Goal: Task Accomplishment & Management: Manage account settings

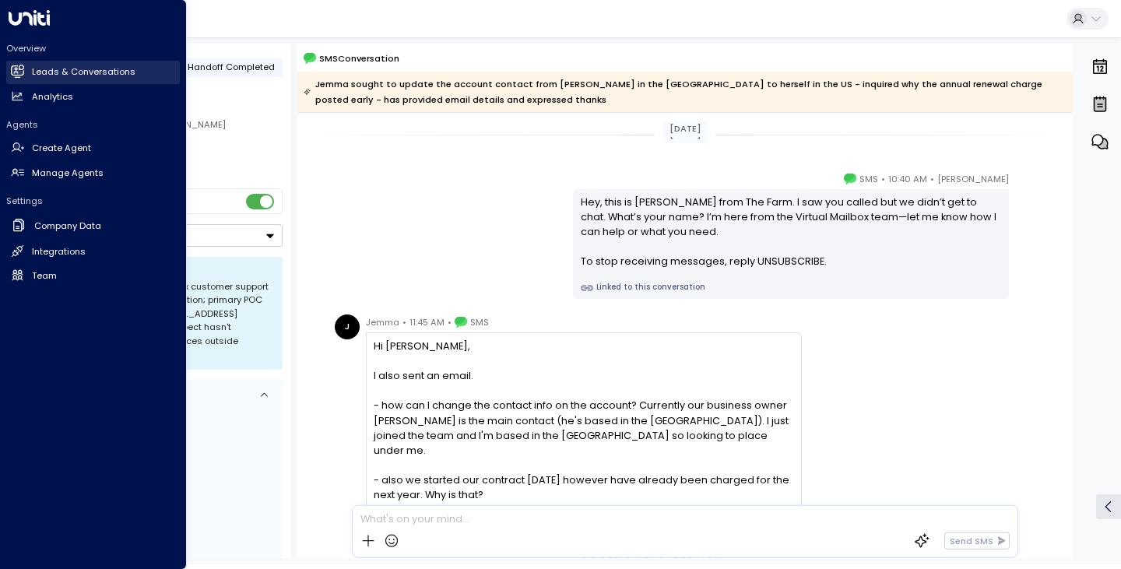
click at [78, 80] on link "Leads & Conversations Leads & Conversations" at bounding box center [93, 72] width 174 height 23
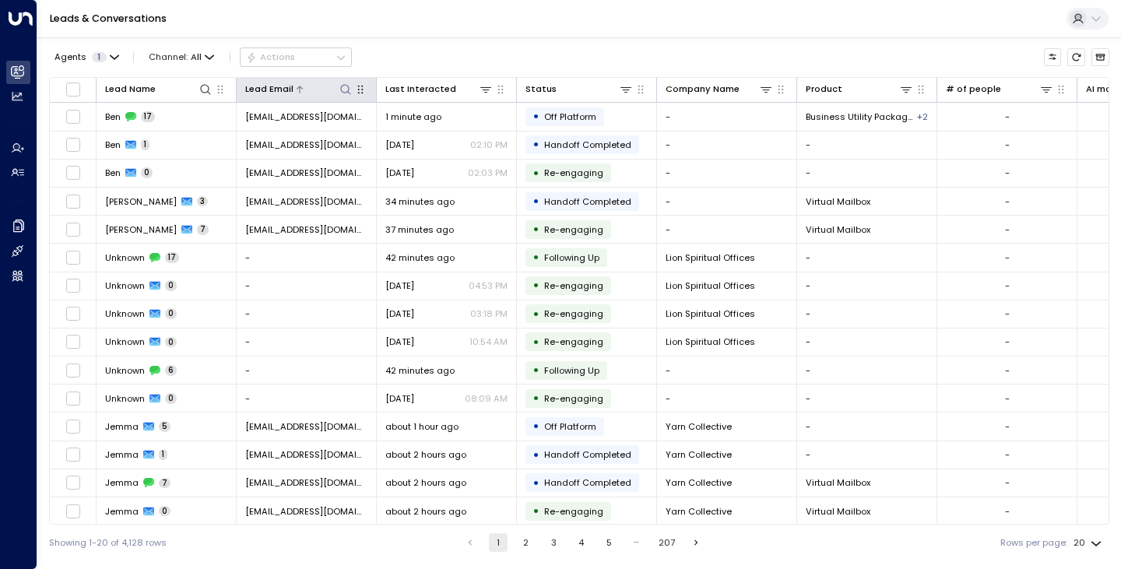
click at [347, 91] on icon at bounding box center [346, 89] width 12 height 12
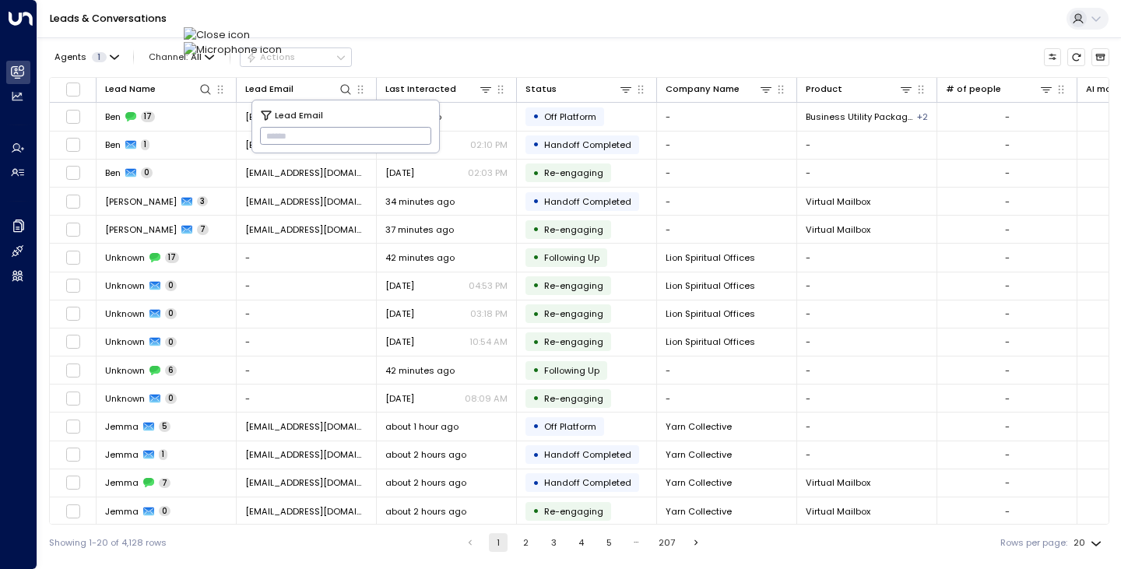
click at [347, 132] on input "text" at bounding box center [346, 137] width 172 height 26
type input "**********"
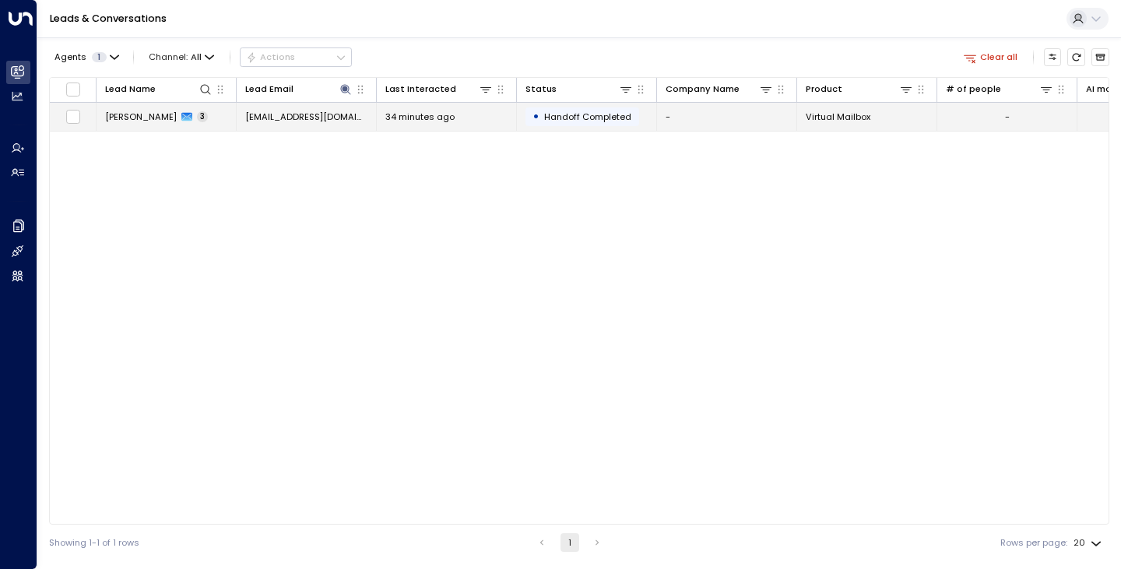
click at [133, 120] on span "[PERSON_NAME]" at bounding box center [141, 117] width 72 height 12
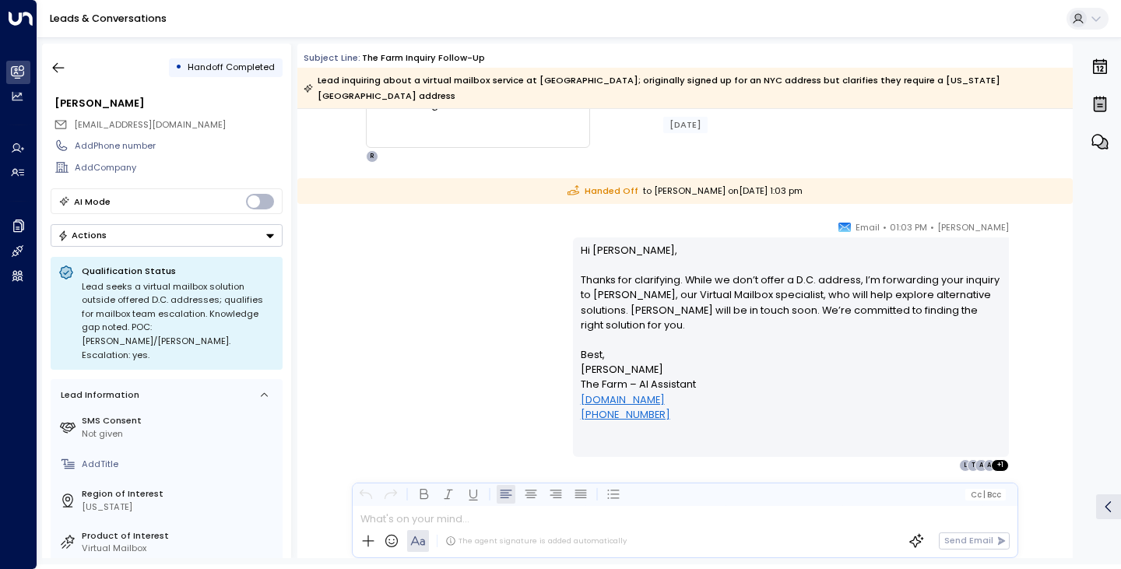
click at [417, 311] on div "[PERSON_NAME] • 01:03 PM • Email Hi [PERSON_NAME], Thanks for clarifying. While…" at bounding box center [685, 346] width 710 height 252
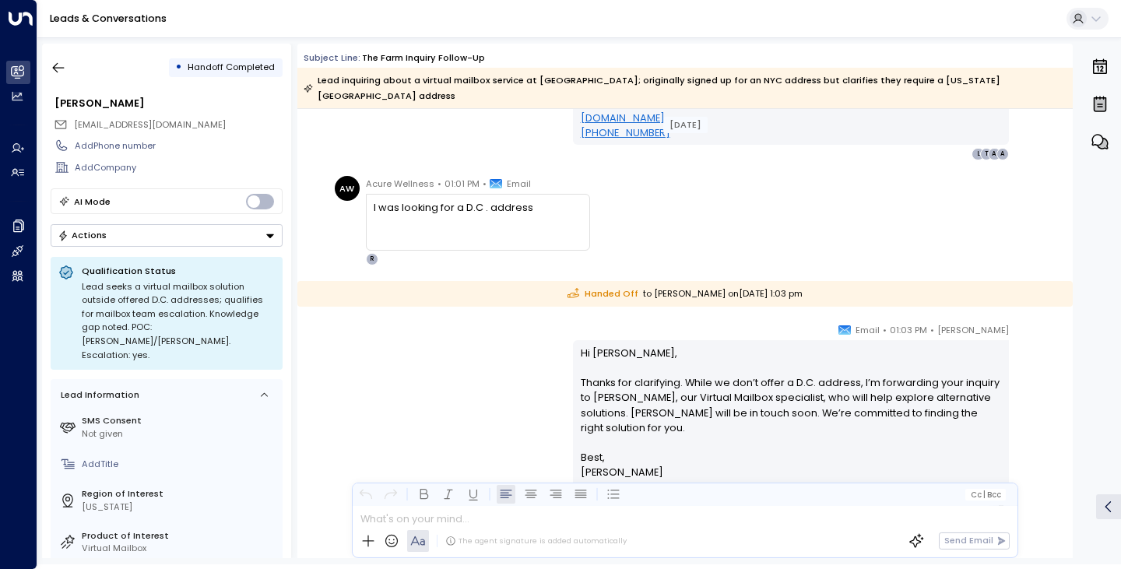
scroll to position [505, 0]
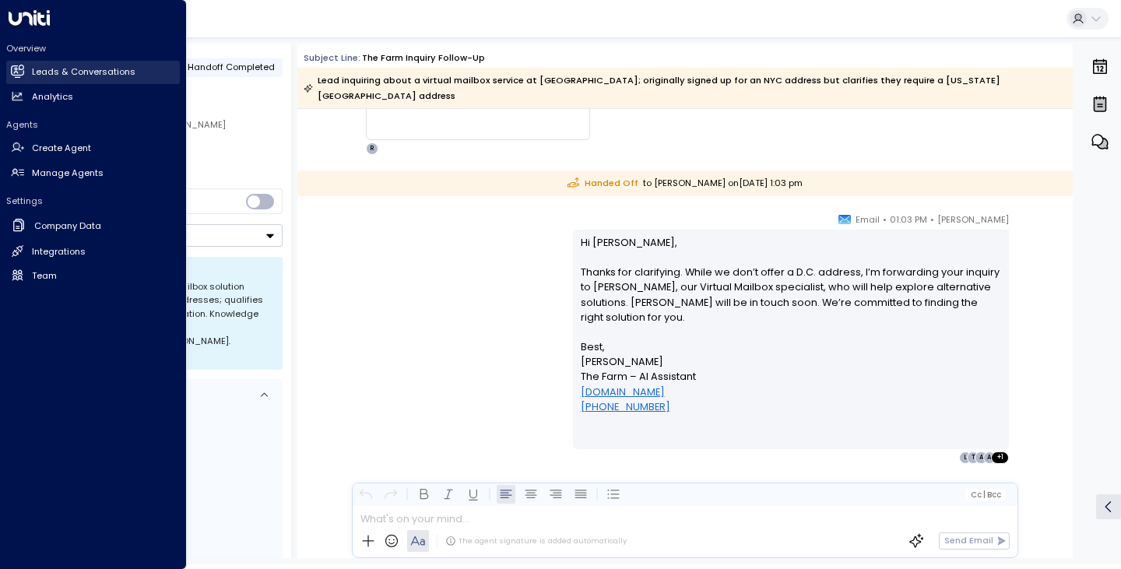
click at [105, 80] on link "Leads & Conversations Leads & Conversations" at bounding box center [93, 72] width 174 height 23
